Goal: Information Seeking & Learning: Learn about a topic

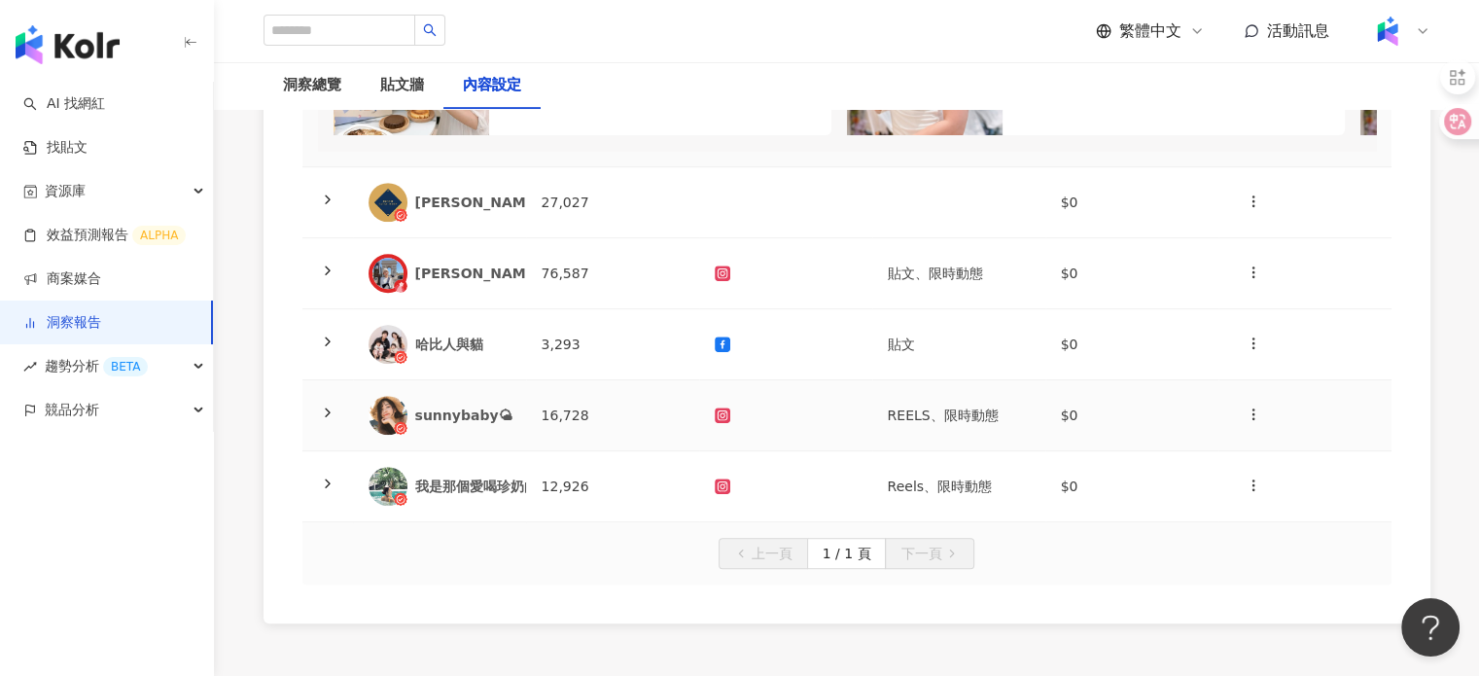
click at [477, 425] on div "sunnybaby🌤" at bounding box center [463, 415] width 97 height 19
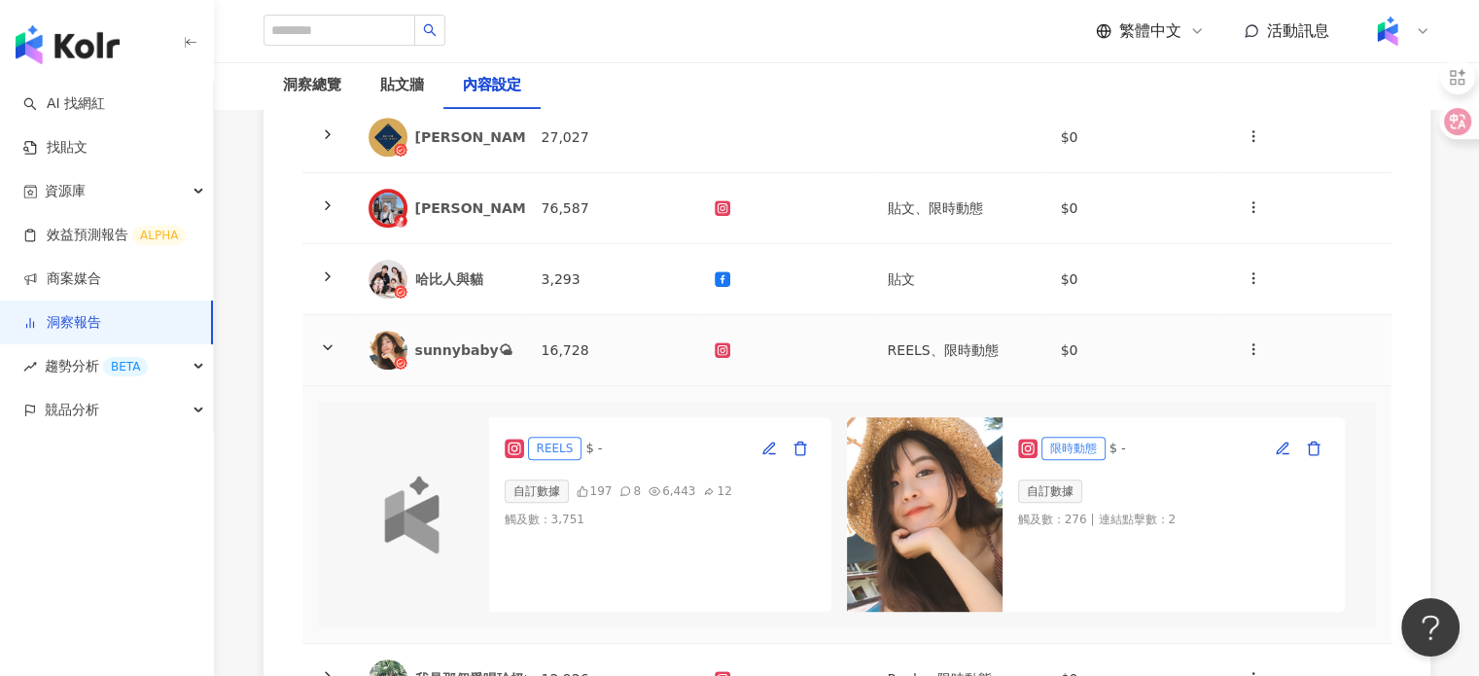
scroll to position [1167, 0]
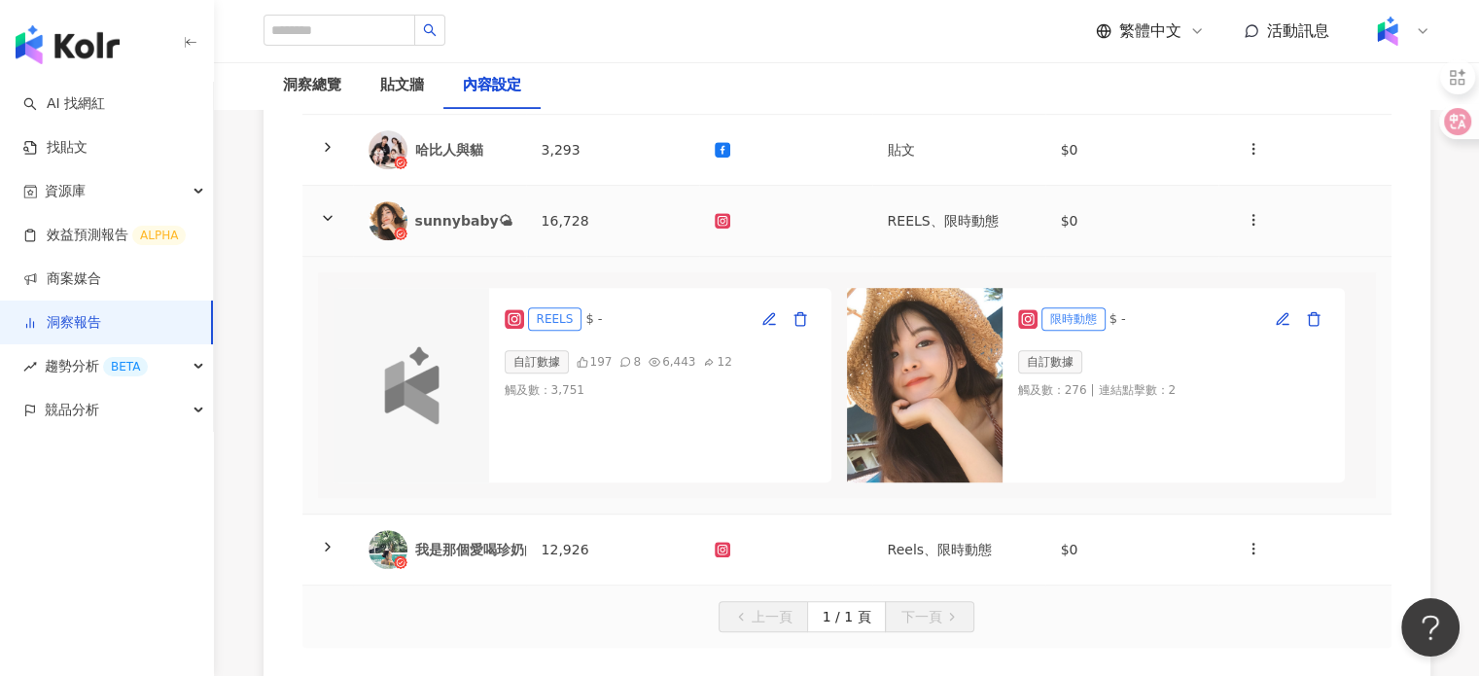
click at [469, 240] on div "sunnybaby🌤" at bounding box center [440, 220] width 142 height 39
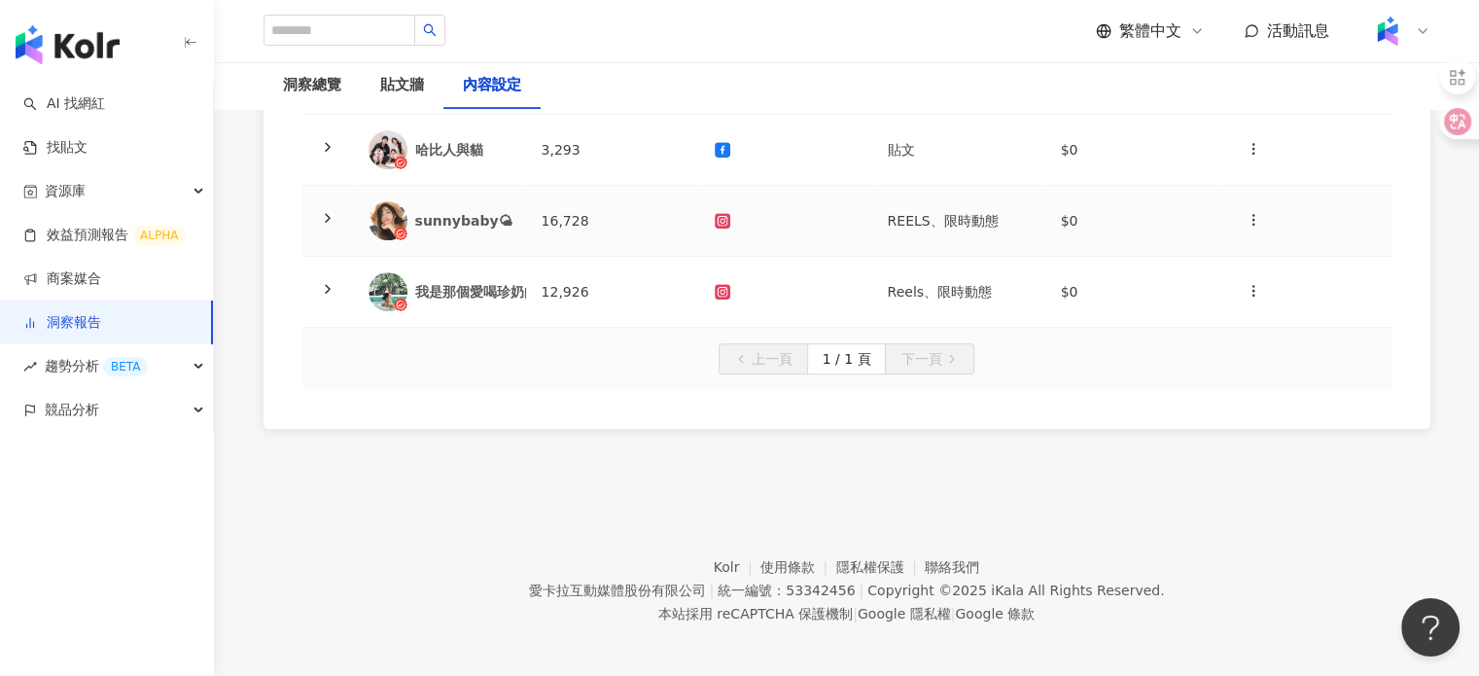
click at [459, 230] on div "sunnybaby🌤" at bounding box center [463, 220] width 97 height 19
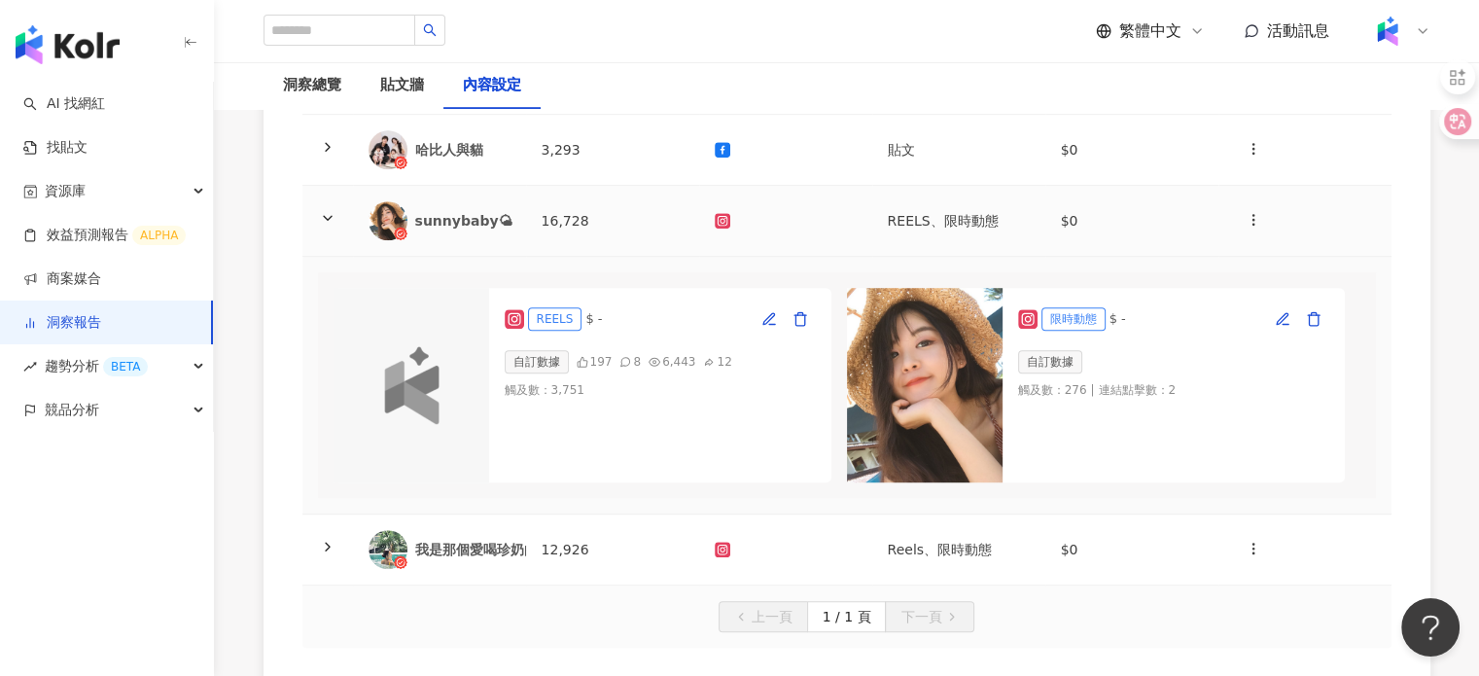
click at [419, 230] on div "sunnybaby🌤" at bounding box center [463, 220] width 97 height 19
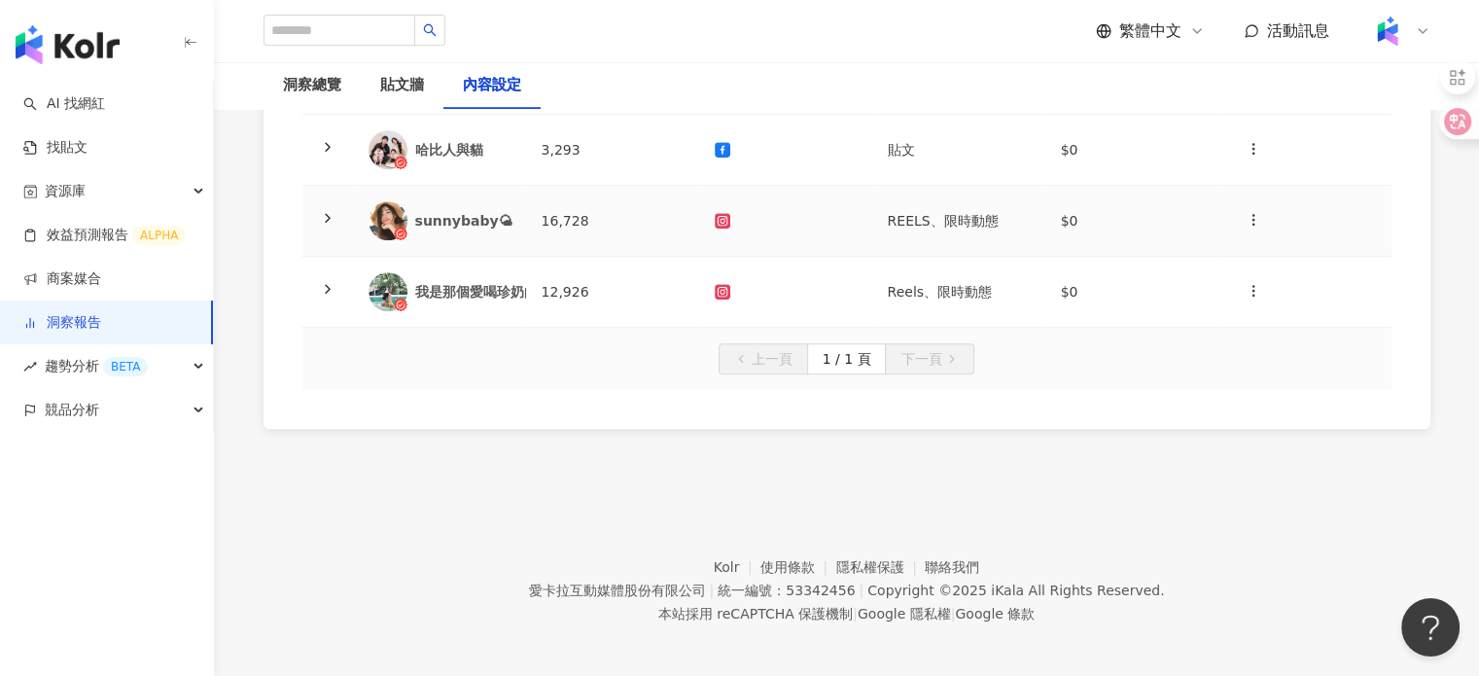
click at [495, 230] on div "sunnybaby🌤" at bounding box center [463, 220] width 97 height 19
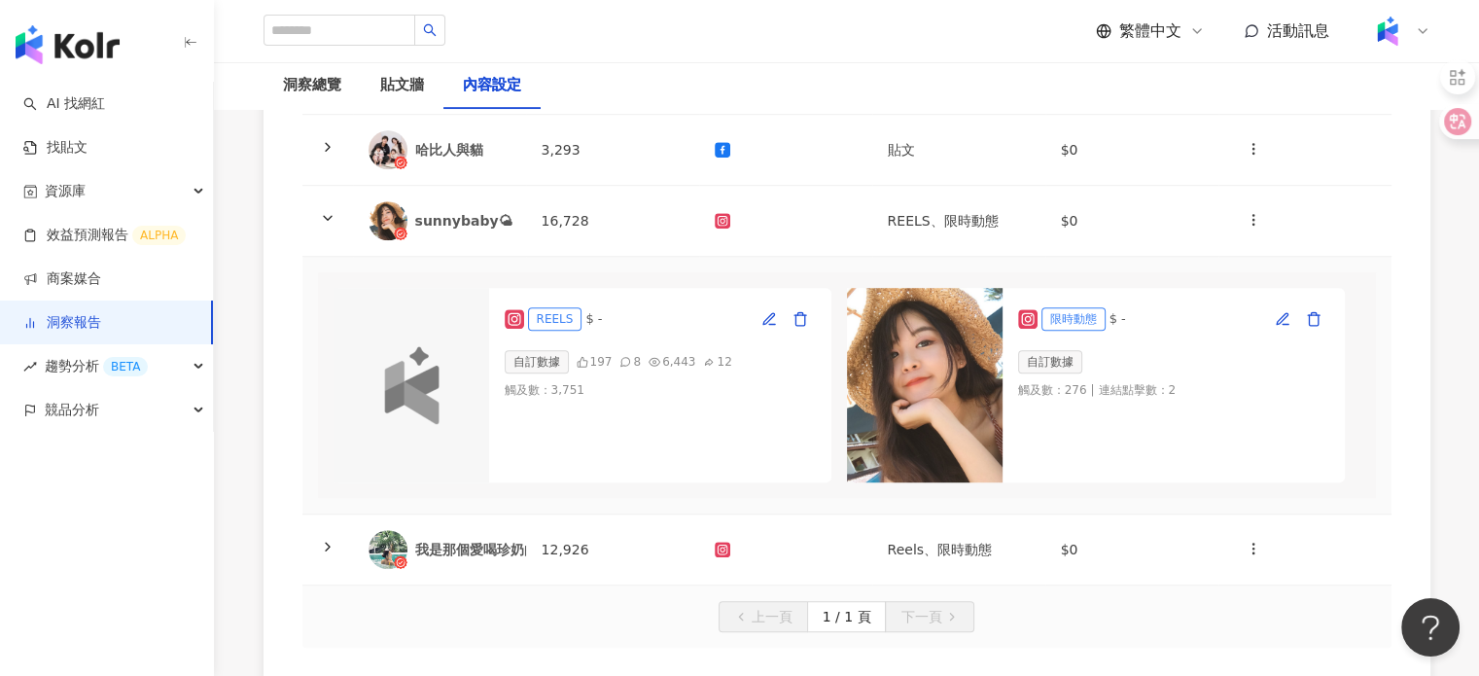
click at [980, 358] on img at bounding box center [925, 385] width 156 height 194
click at [927, 380] on img at bounding box center [925, 385] width 156 height 194
click at [721, 224] on icon at bounding box center [722, 220] width 8 height 8
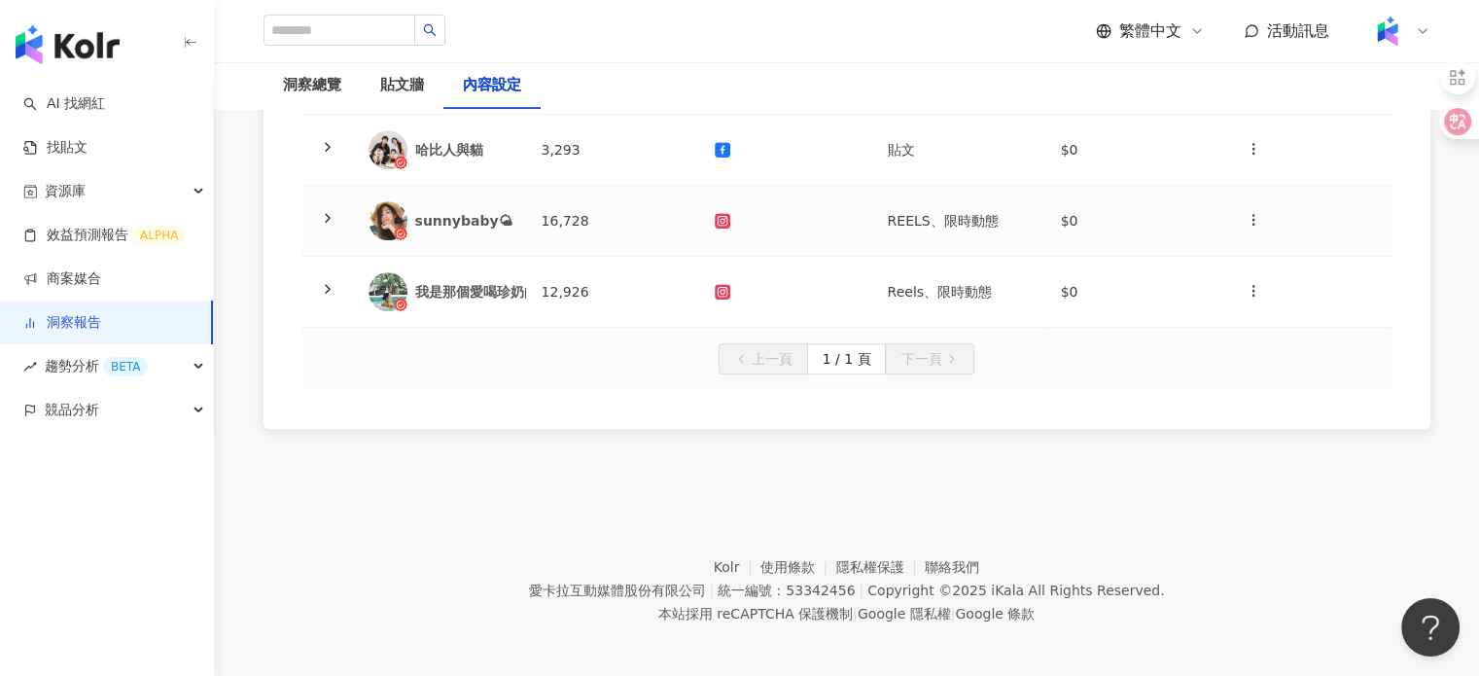
click at [467, 230] on div "sunnybaby🌤" at bounding box center [463, 220] width 97 height 19
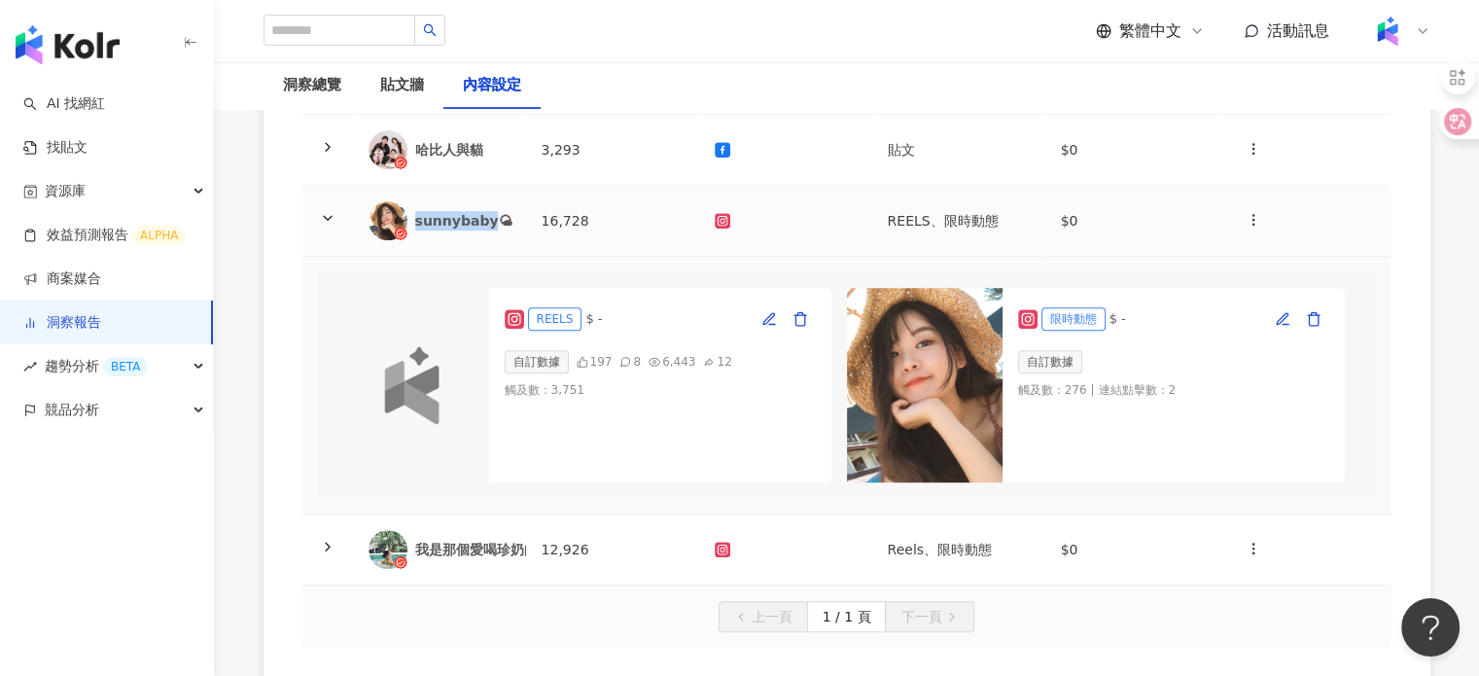
click at [467, 230] on div "sunnybaby🌤" at bounding box center [463, 220] width 97 height 19
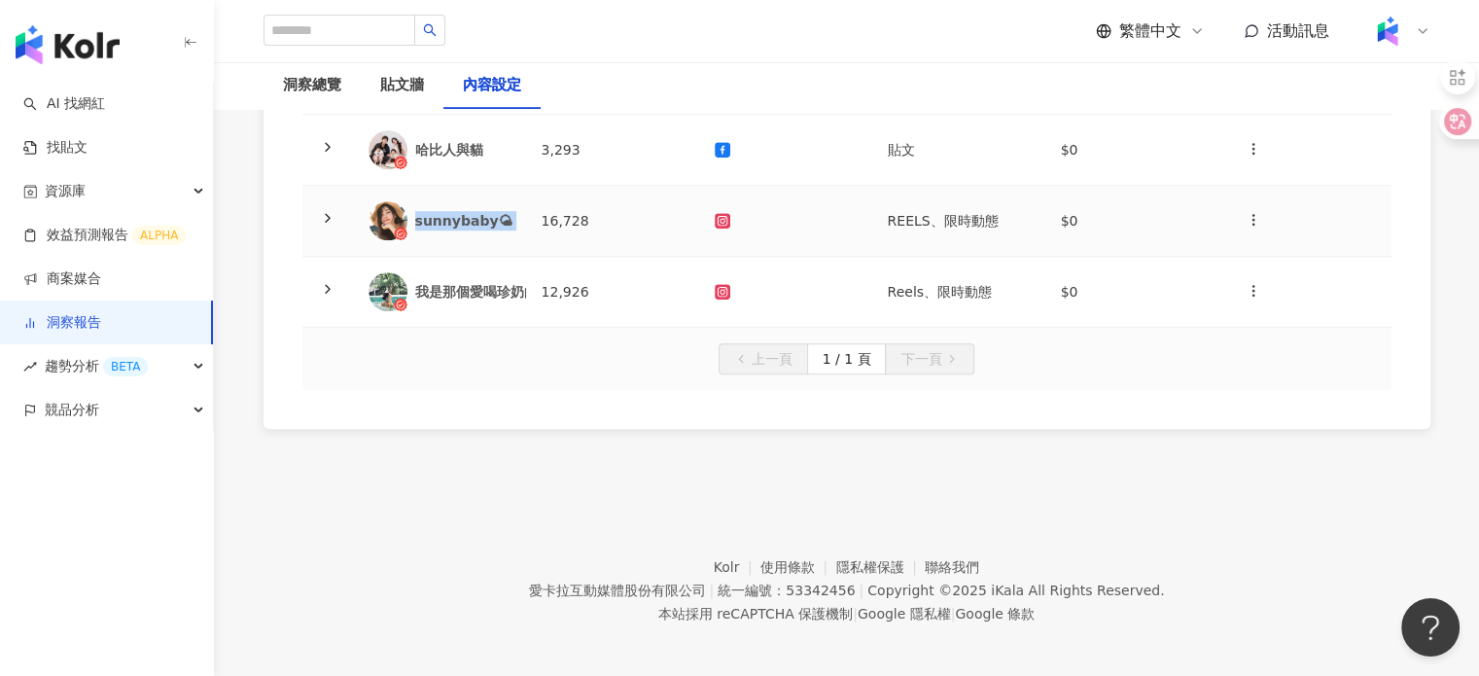
click at [467, 230] on div "sunnybaby🌤" at bounding box center [463, 220] width 97 height 19
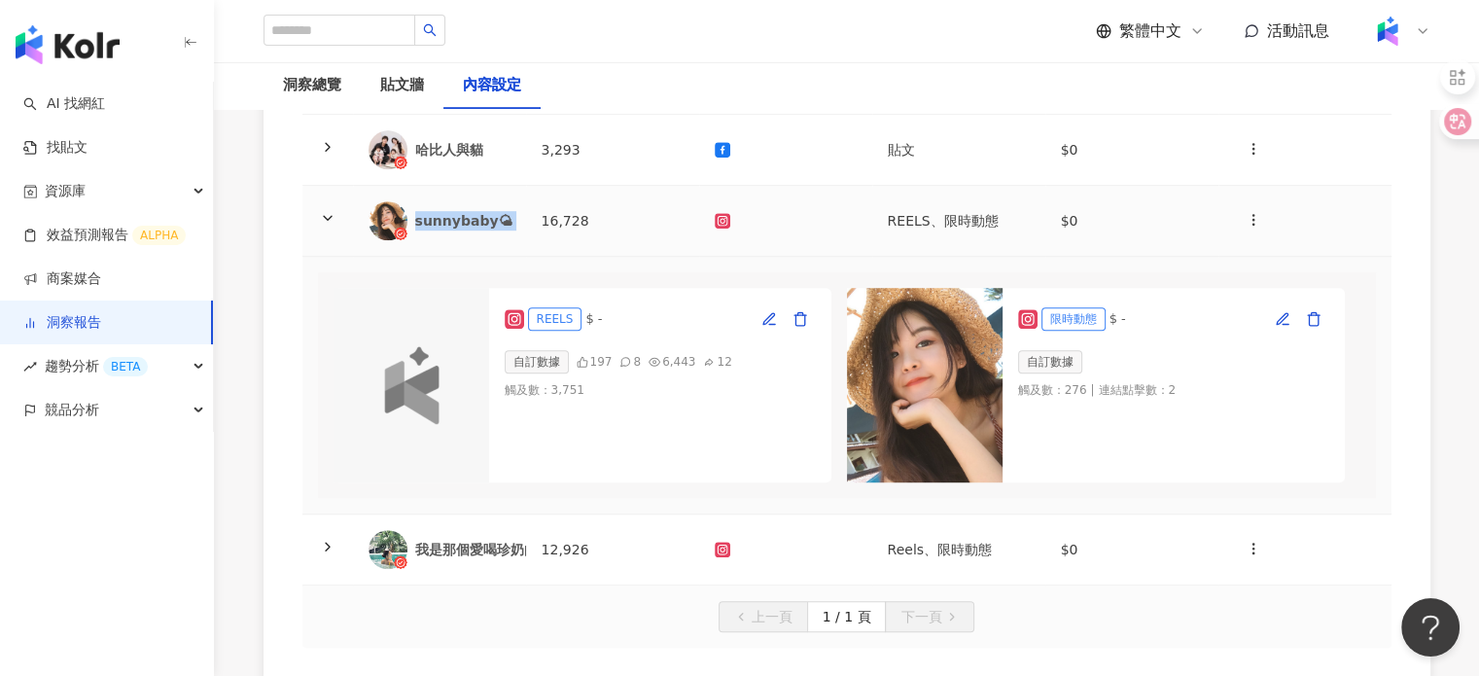
copy div "sunnybaby🌤"
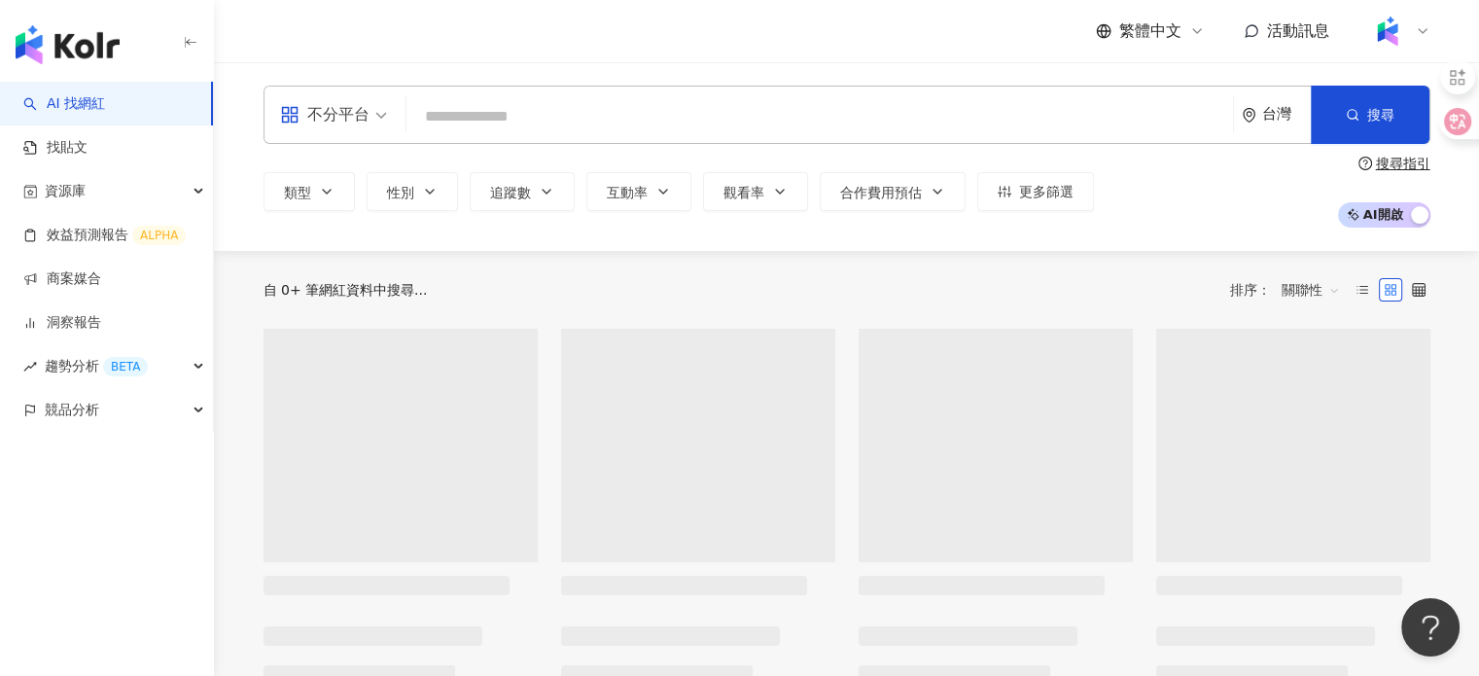
click at [1027, 127] on input "search" at bounding box center [819, 116] width 811 height 37
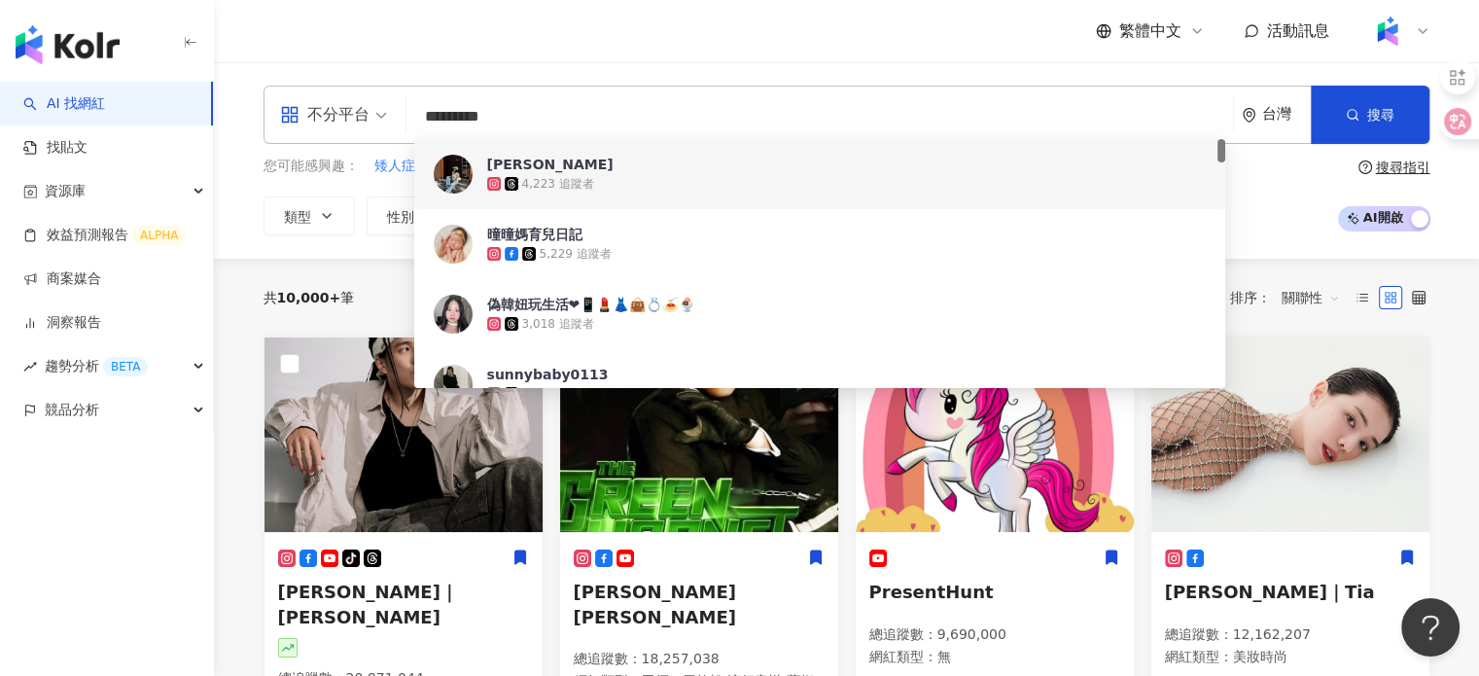
drag, startPoint x: 476, startPoint y: 104, endPoint x: 362, endPoint y: 87, distance: 115.1
click at [362, 87] on div "不分平台 ********* 台灣 搜尋 7740355c-e732-4254-b867-168e2ec7e88f a6126906-21e1-45ee-b0…" at bounding box center [847, 115] width 1167 height 58
paste input "**"
type input "**********"
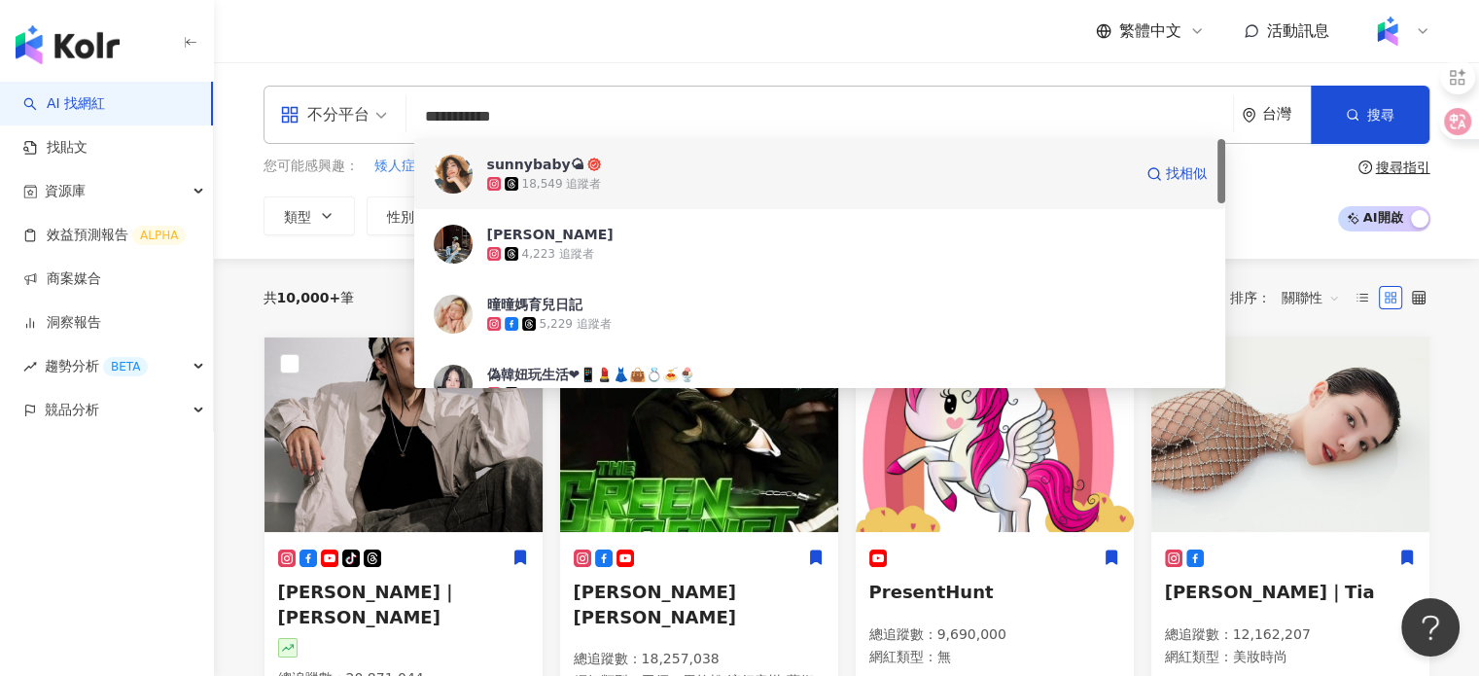
click at [721, 151] on div "sunnybaby🌤 18,549 追蹤者 找相似" at bounding box center [820, 174] width 812 height 70
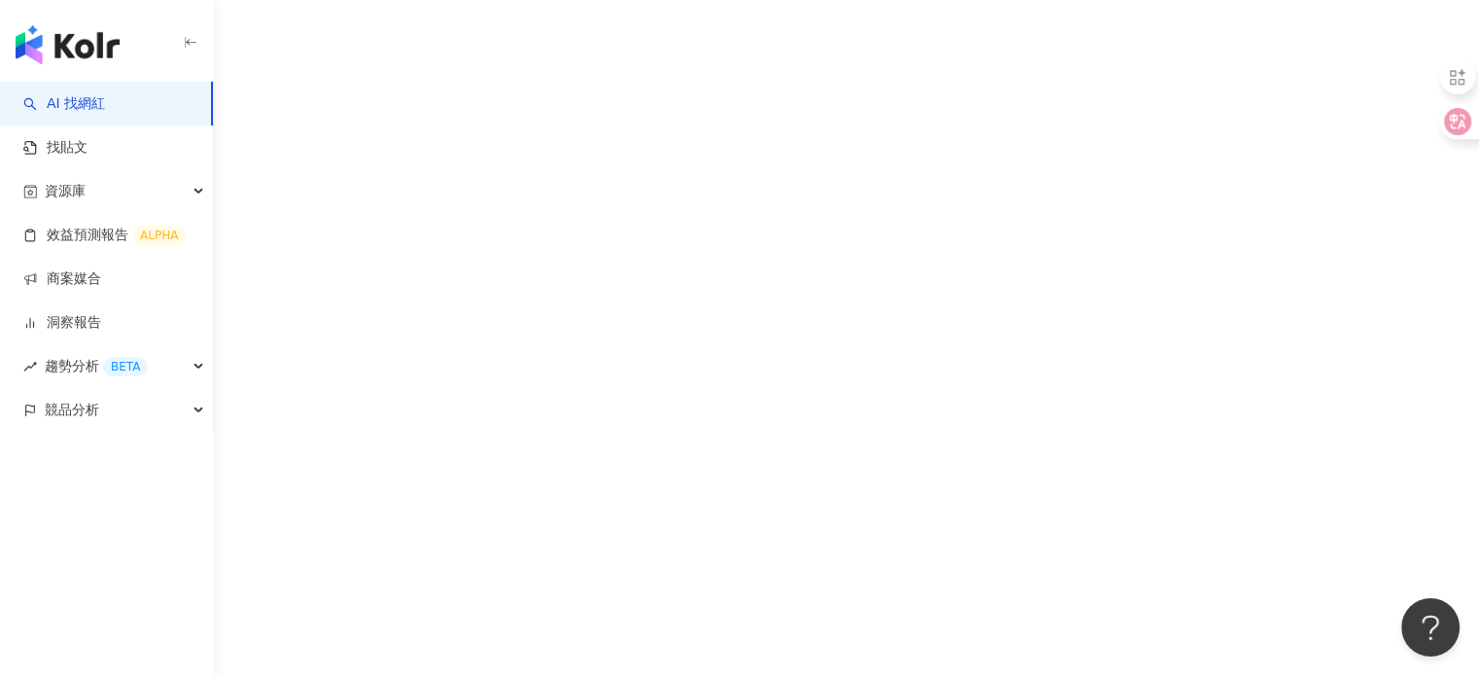
scroll to position [66, 0]
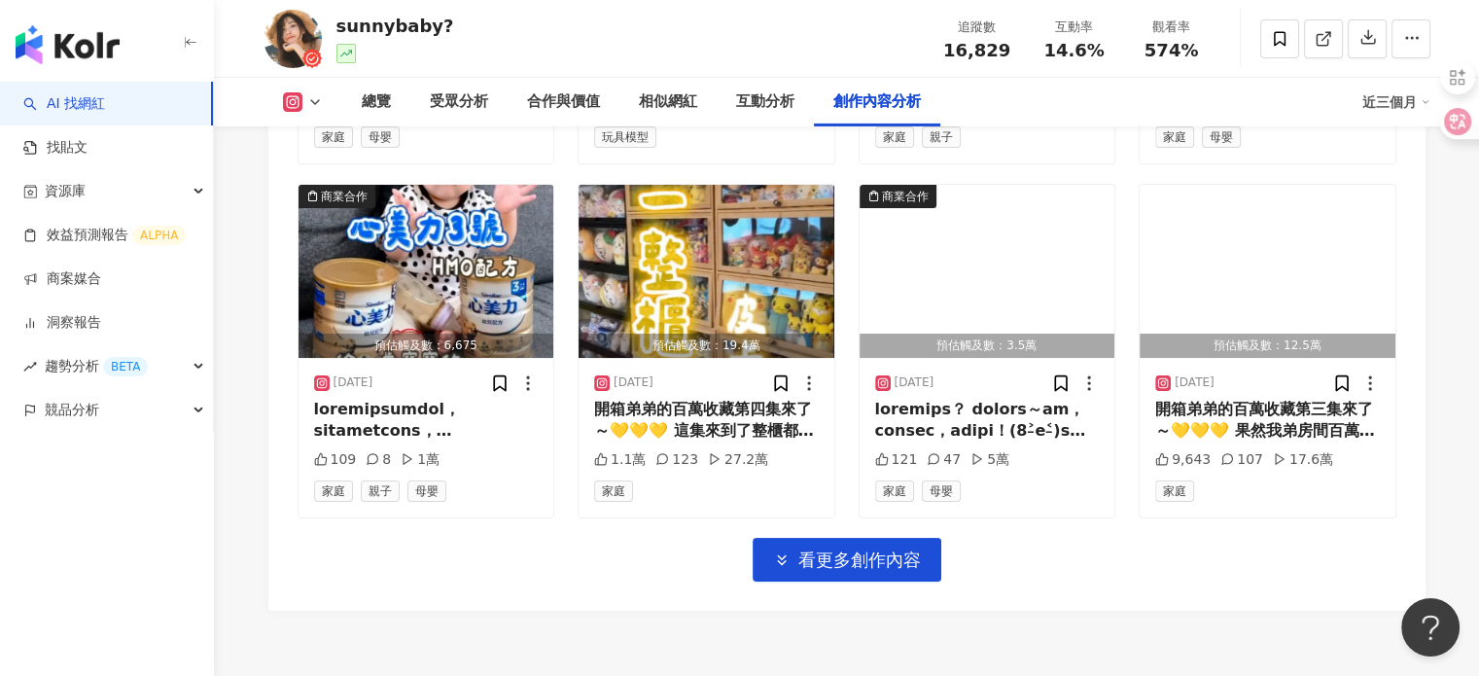
scroll to position [6903, 0]
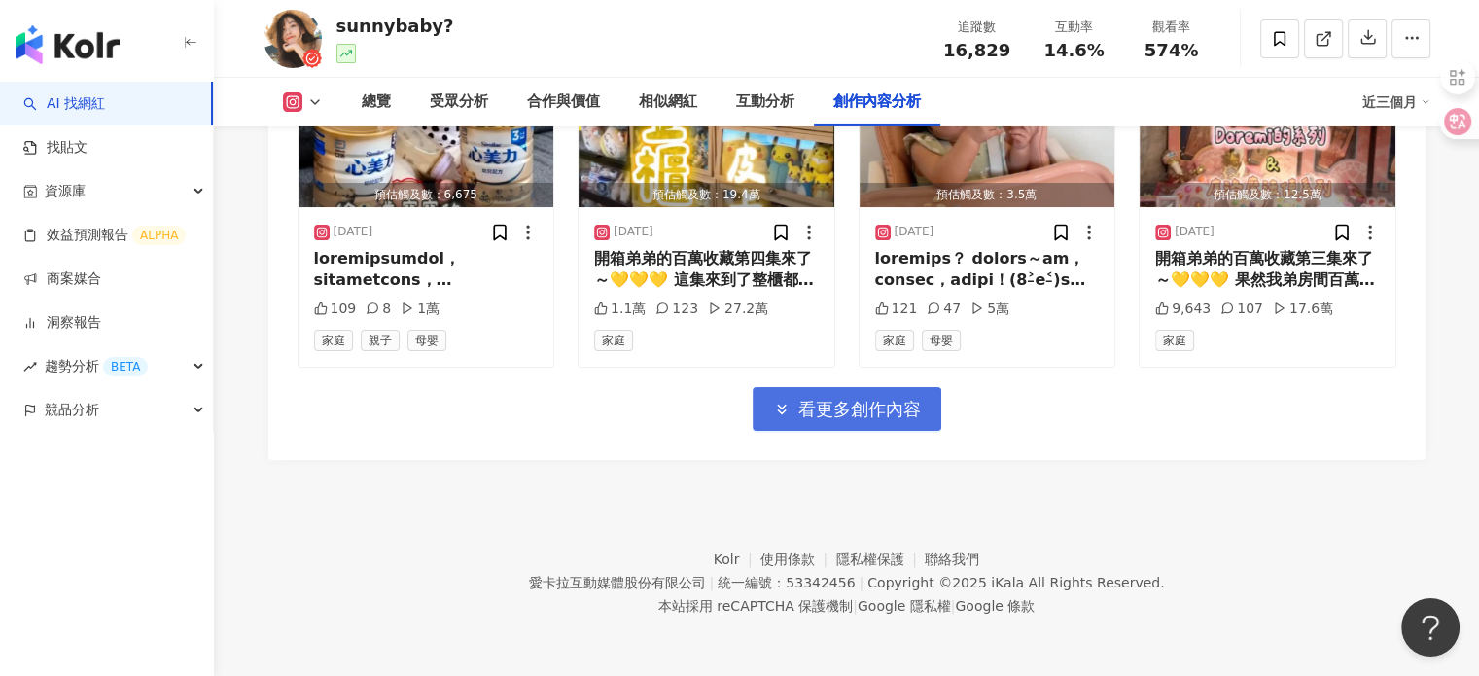
click at [879, 428] on button "看更多創作內容" at bounding box center [847, 409] width 189 height 44
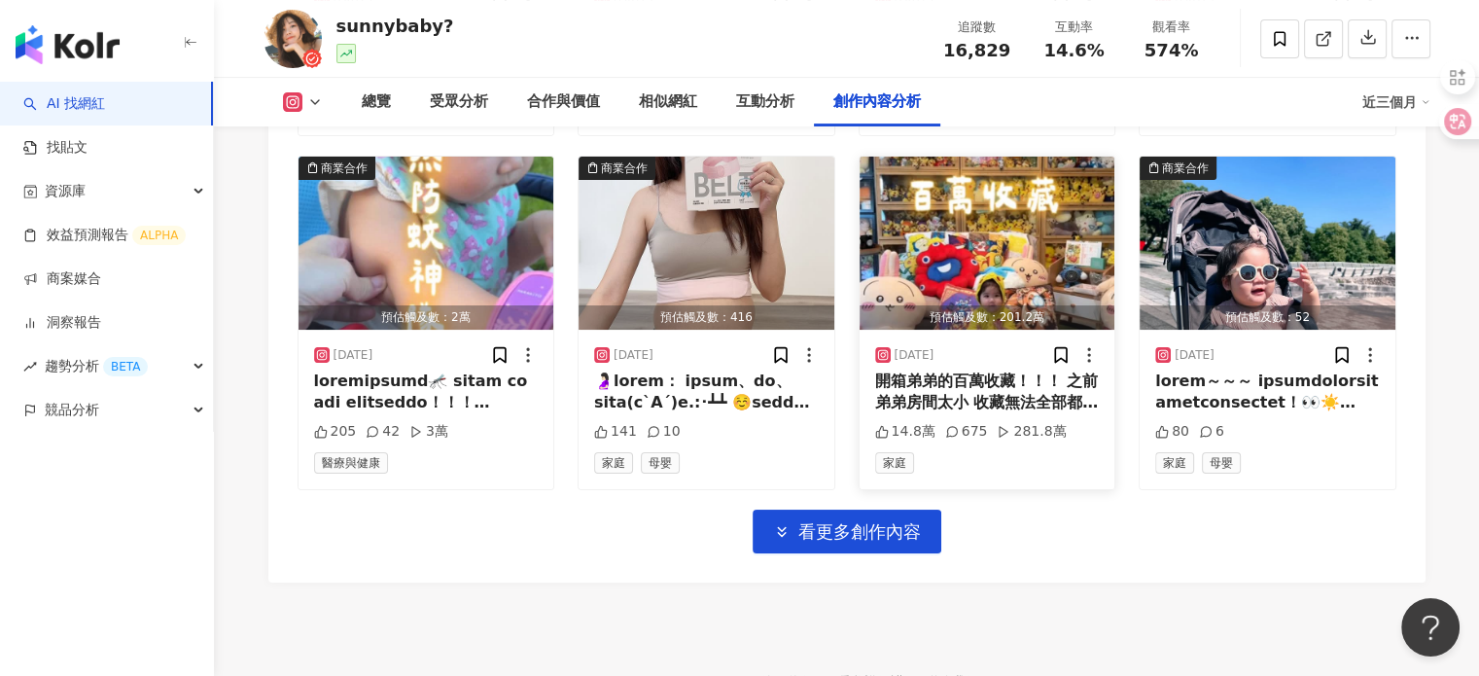
scroll to position [7964, 0]
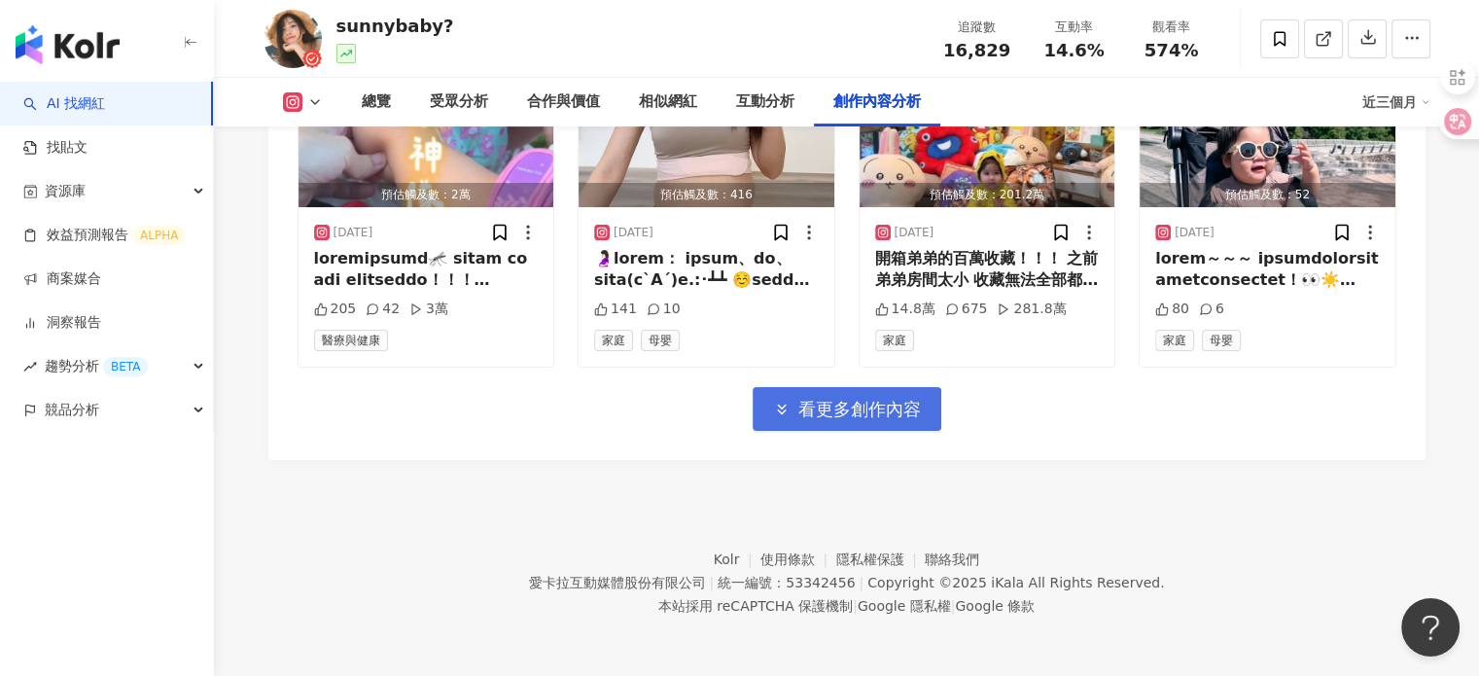
click at [844, 406] on span "看更多創作內容" at bounding box center [859, 409] width 123 height 21
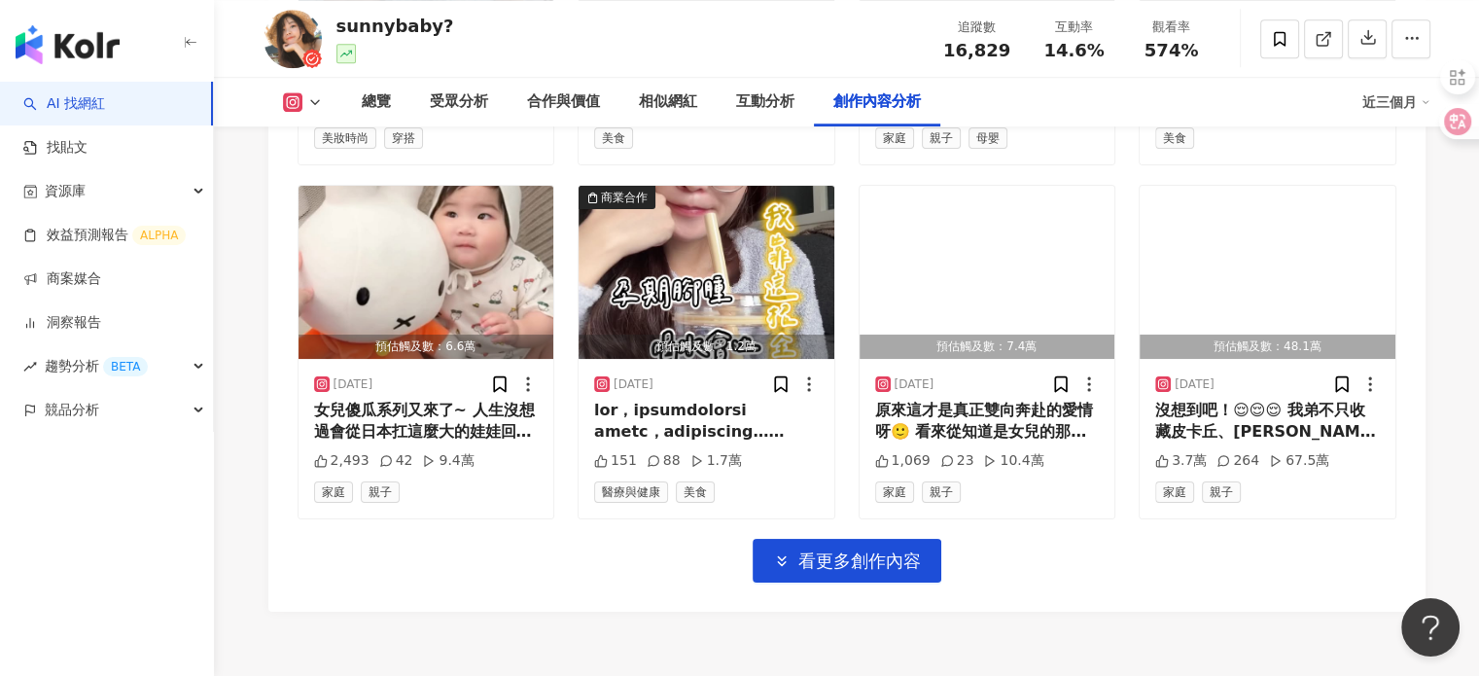
scroll to position [8937, 0]
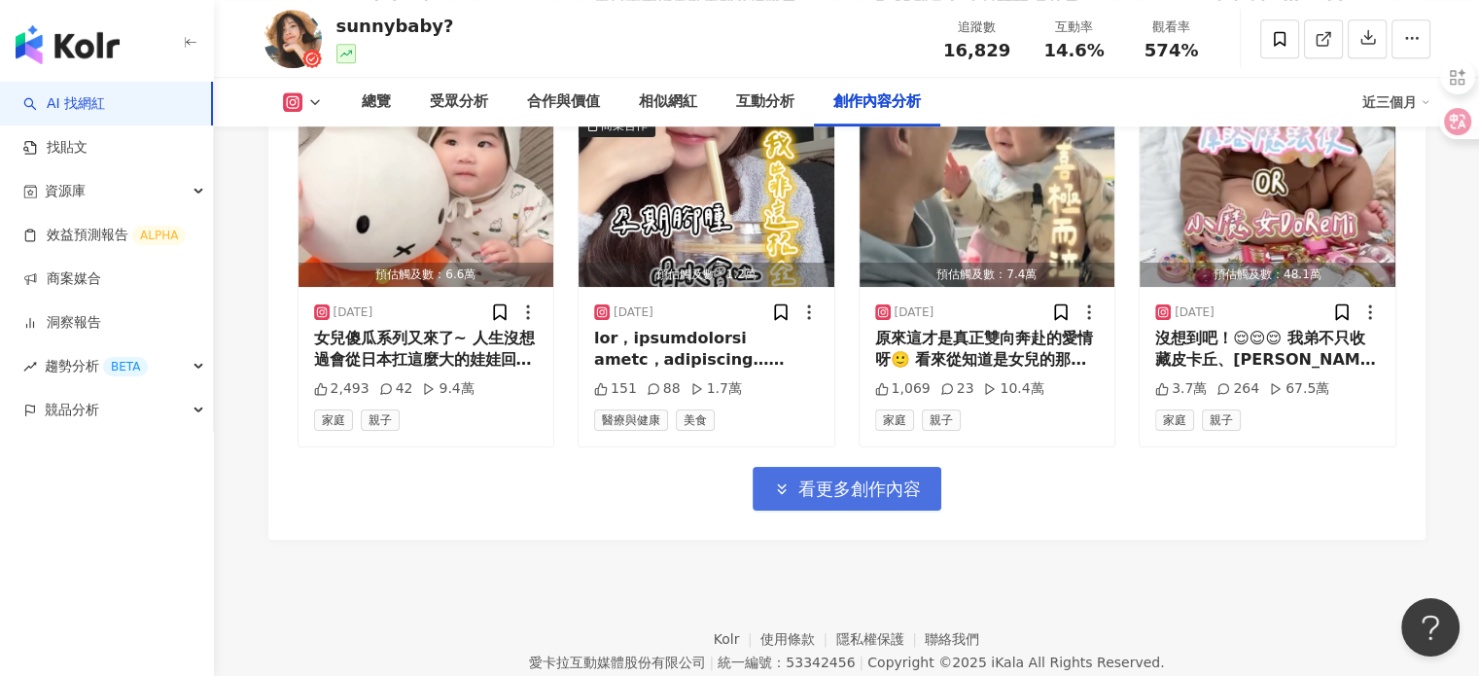
click at [836, 492] on span "看更多創作內容" at bounding box center [859, 488] width 123 height 21
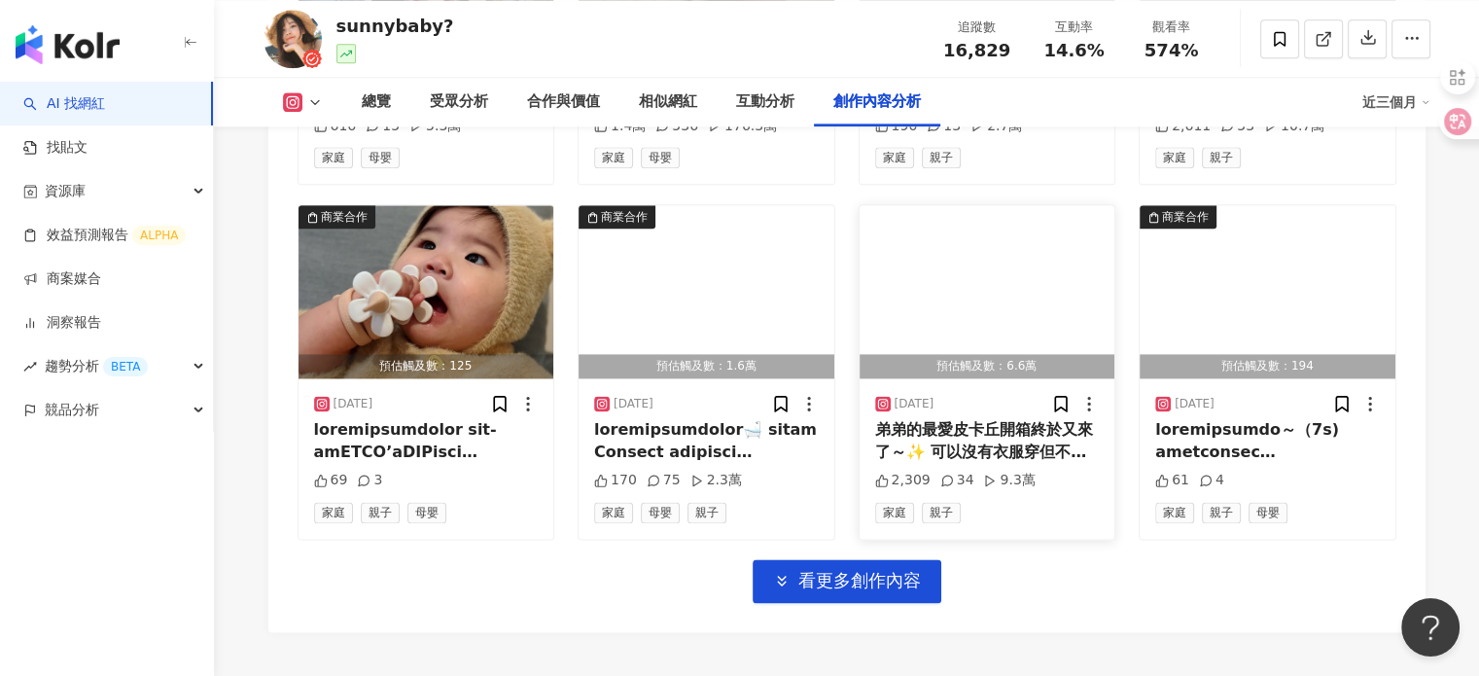
scroll to position [10007, 0]
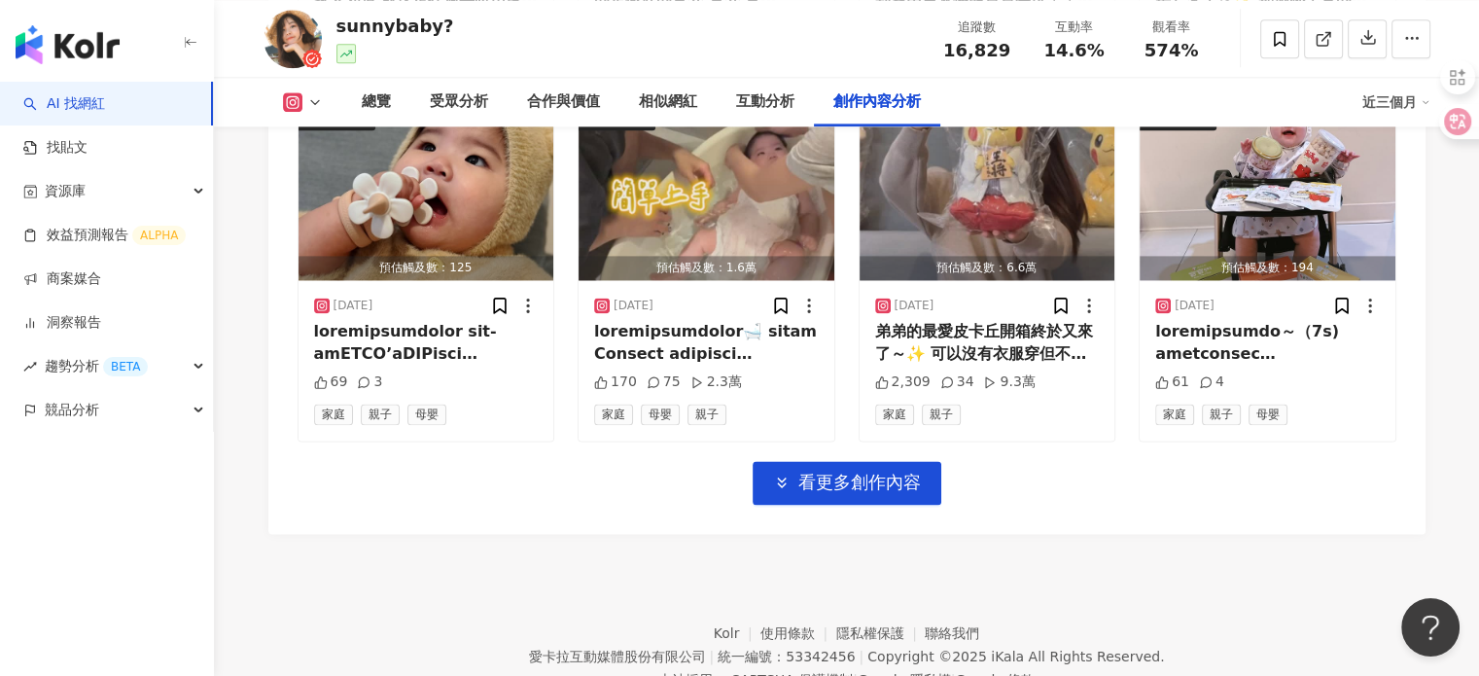
drag, startPoint x: 888, startPoint y: 501, endPoint x: 884, endPoint y: 457, distance: 43.9
click at [887, 501] on button "看更多創作內容" at bounding box center [847, 483] width 189 height 44
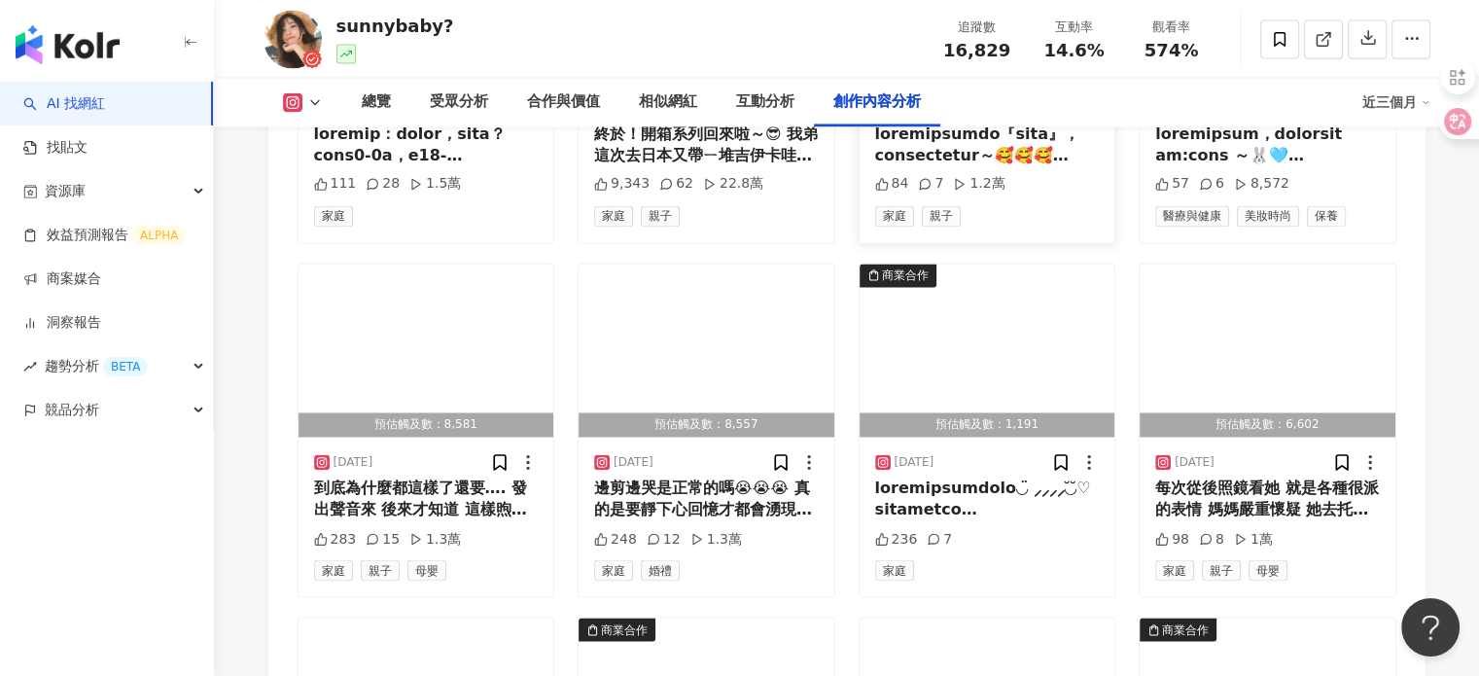
scroll to position [10590, 0]
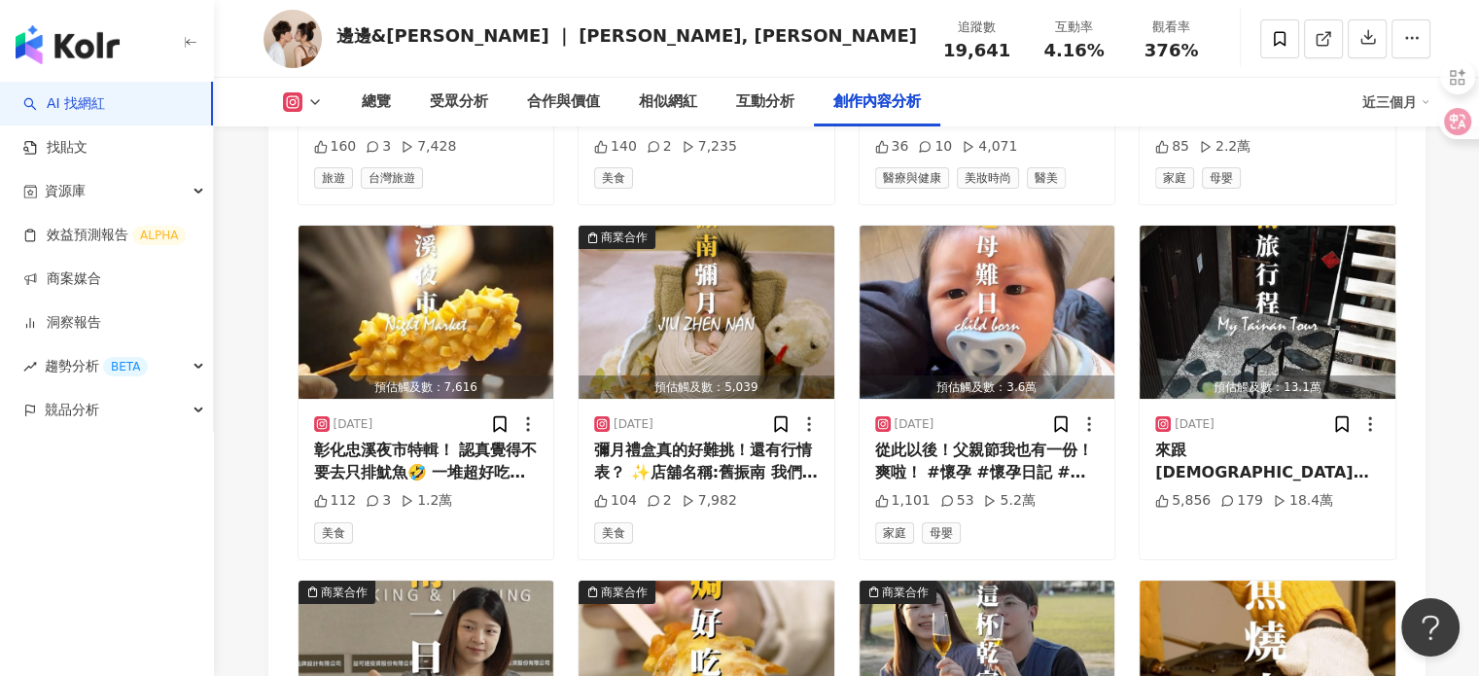
scroll to position [7391, 0]
drag, startPoint x: 952, startPoint y: 46, endPoint x: 1011, endPoint y: 57, distance: 60.5
click at [1011, 57] on div "19,641" at bounding box center [977, 50] width 74 height 19
copy span "19,641"
